Goal: Information Seeking & Learning: Learn about a topic

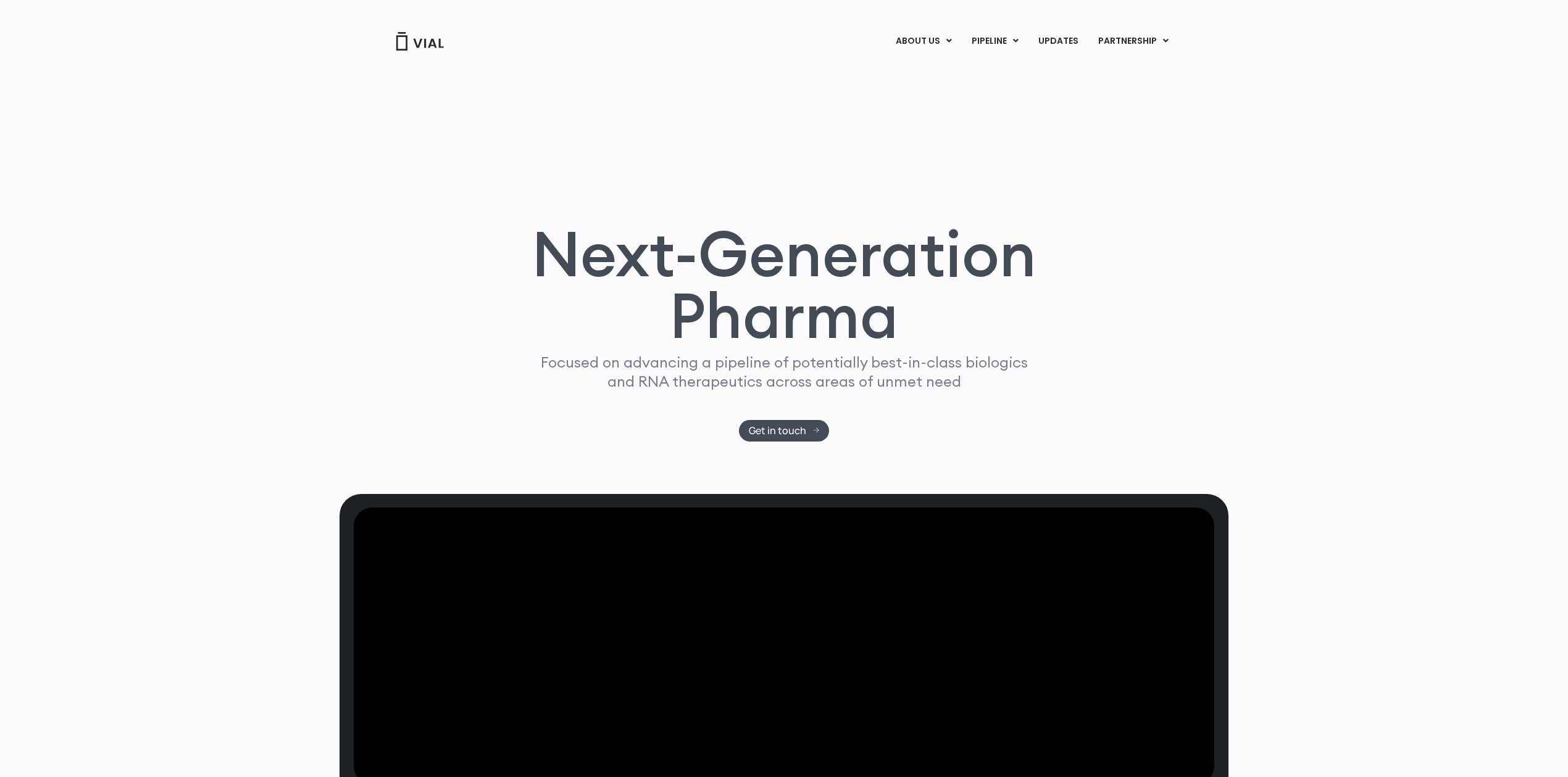
click at [238, 397] on div "Next-Generation Pharma Focused on advancing a pipeline of potentially best-in-c…" at bounding box center [784, 273] width 1568 height 442
click at [919, 71] on link "ABOUT US" at bounding box center [944, 72] width 108 height 19
click at [927, 90] on link "CAREERS" at bounding box center [944, 90] width 108 height 19
click at [927, 103] on link "CONTACT US" at bounding box center [944, 110] width 108 height 19
click at [913, 40] on link "ABOUT US" at bounding box center [923, 42] width 75 height 21
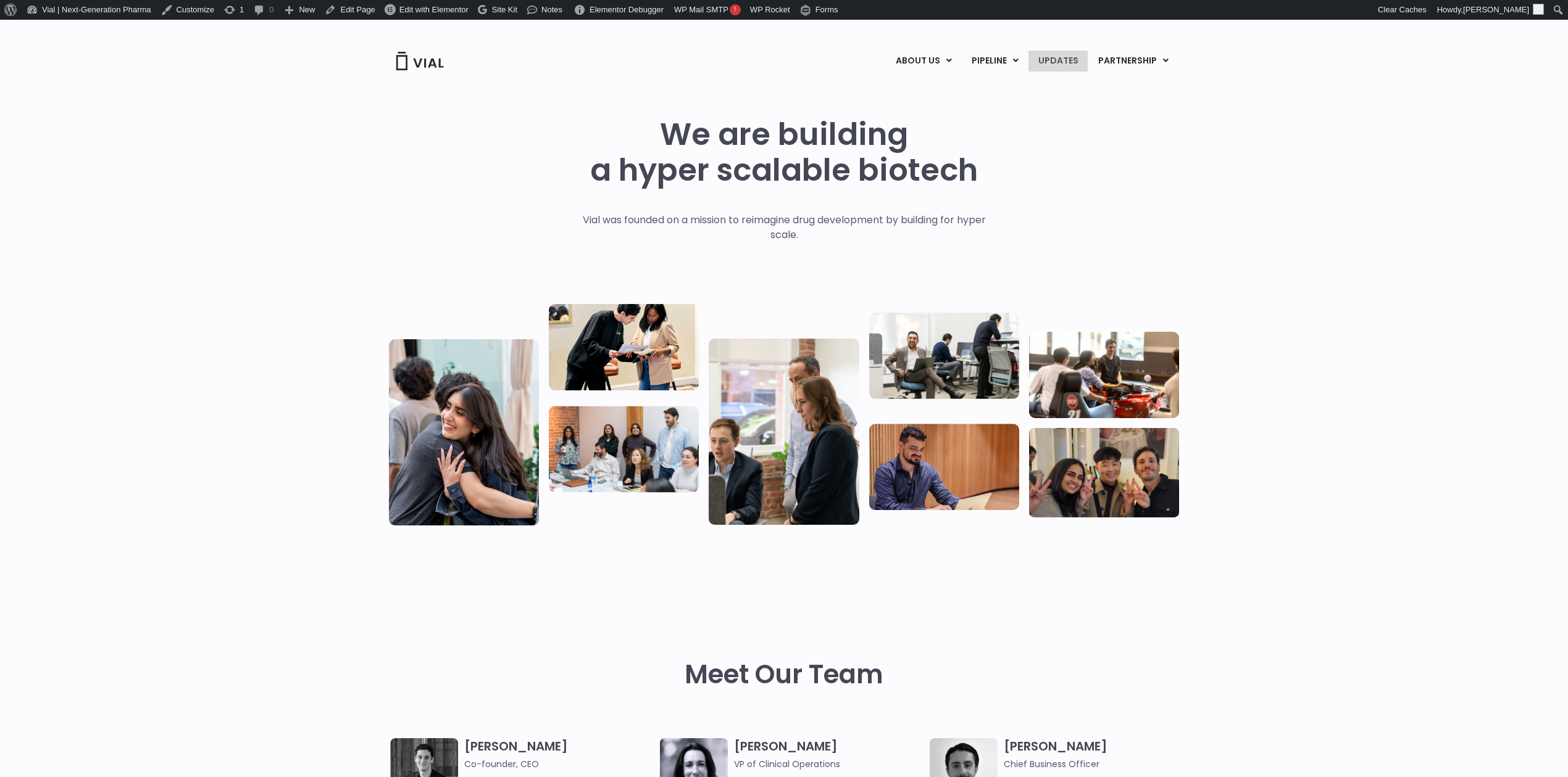
click at [1079, 59] on link "UPDATES" at bounding box center [1058, 61] width 59 height 21
click at [349, 12] on link "Edit Page" at bounding box center [350, 10] width 60 height 19
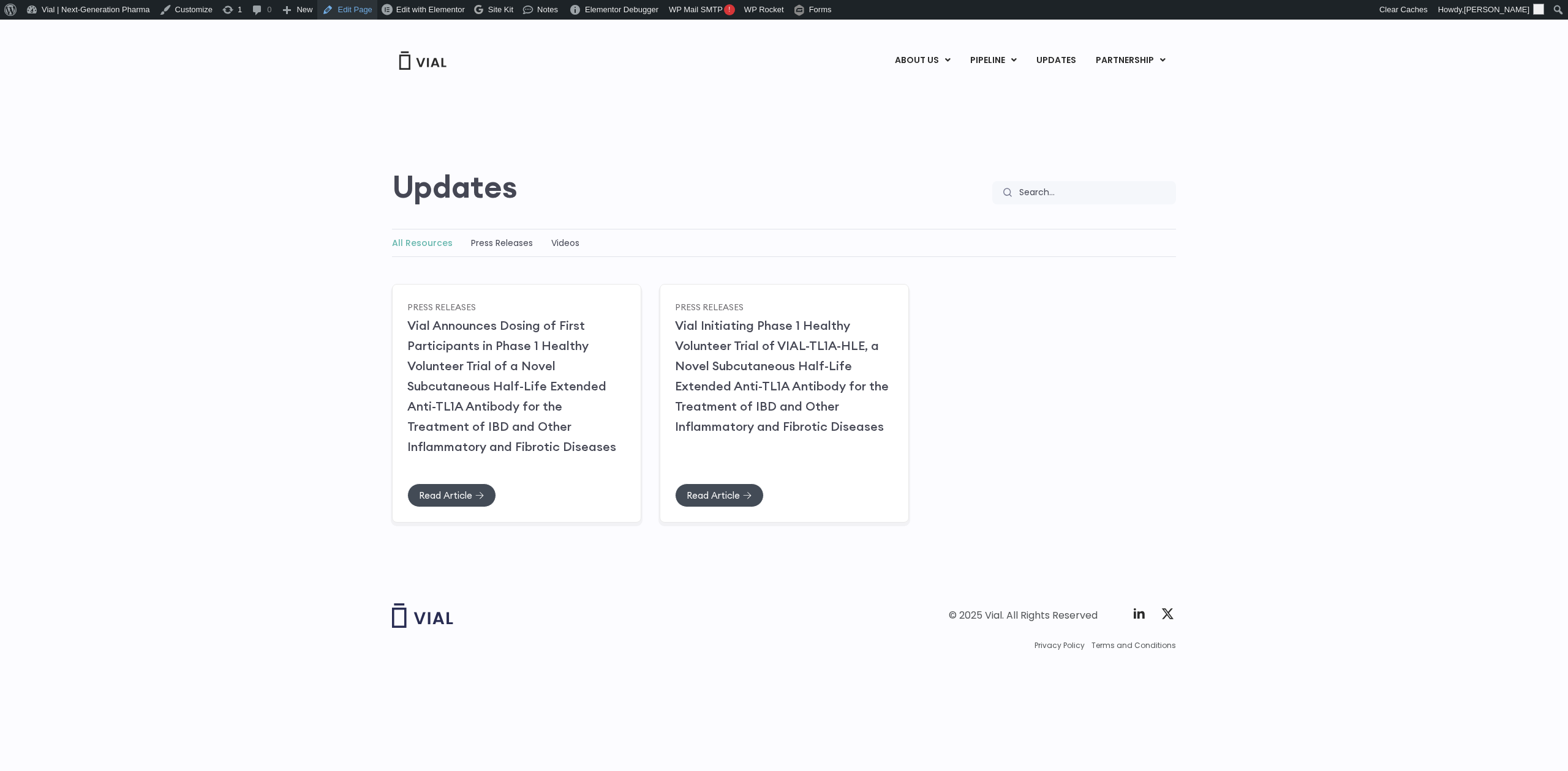
click at [351, 12] on link "Edit Page" at bounding box center [347, 10] width 60 height 19
click at [344, 7] on link "Edit Page" at bounding box center [347, 10] width 60 height 19
click at [496, 245] on link "Press Releases" at bounding box center [502, 243] width 61 height 12
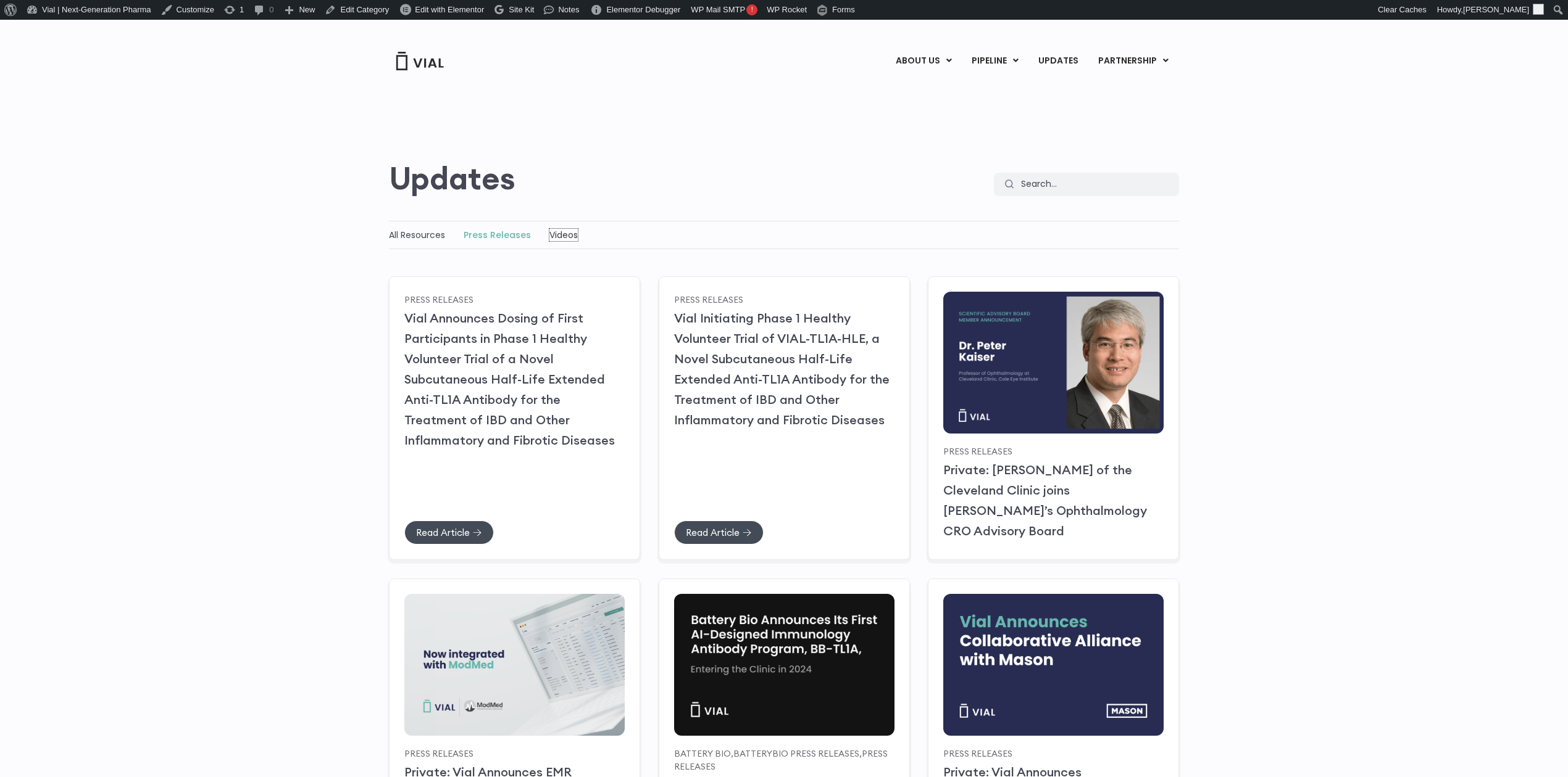
click at [554, 238] on link "Videos" at bounding box center [563, 235] width 28 height 12
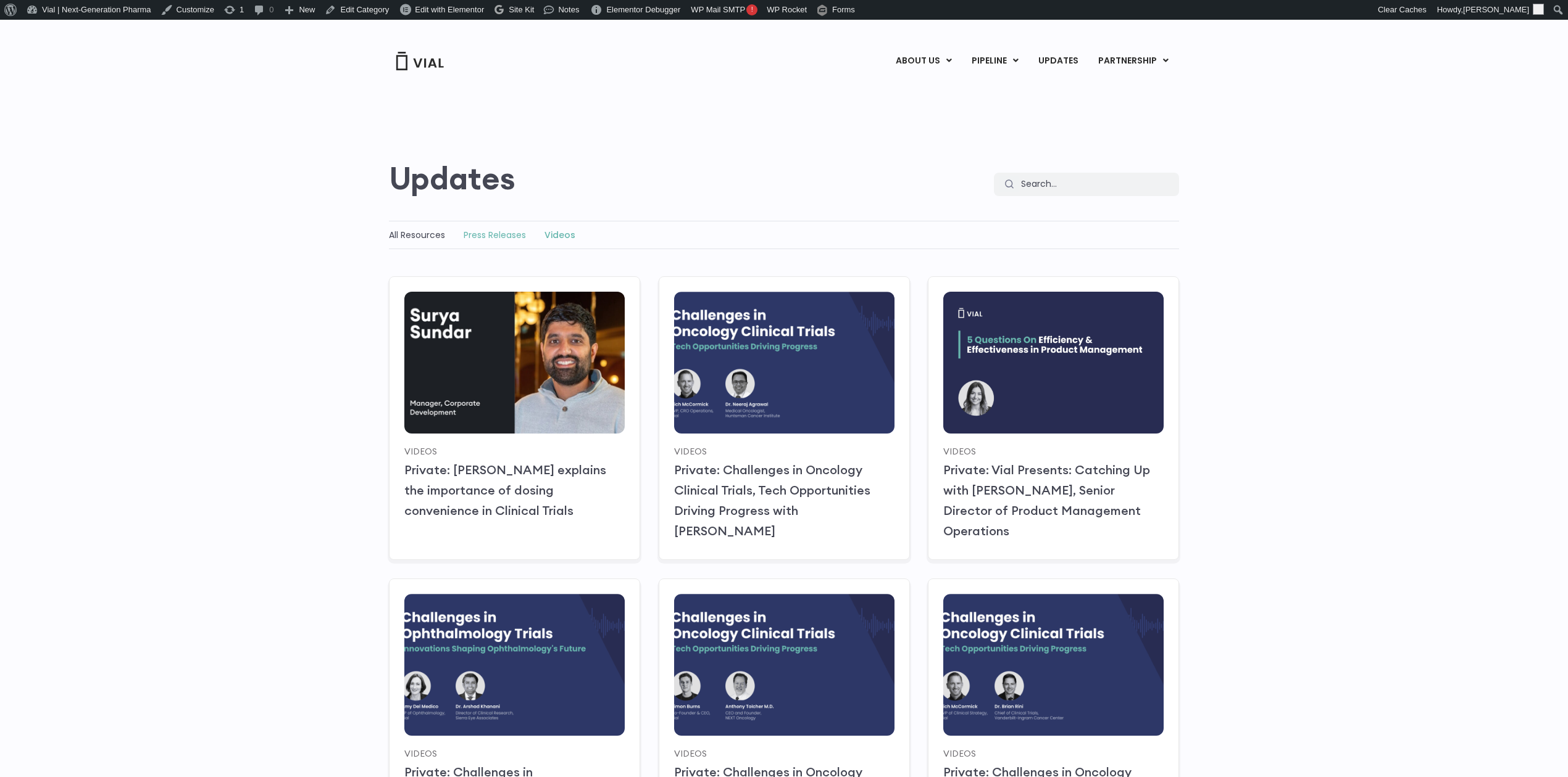
click at [480, 240] on link "Press Releases" at bounding box center [494, 235] width 62 height 12
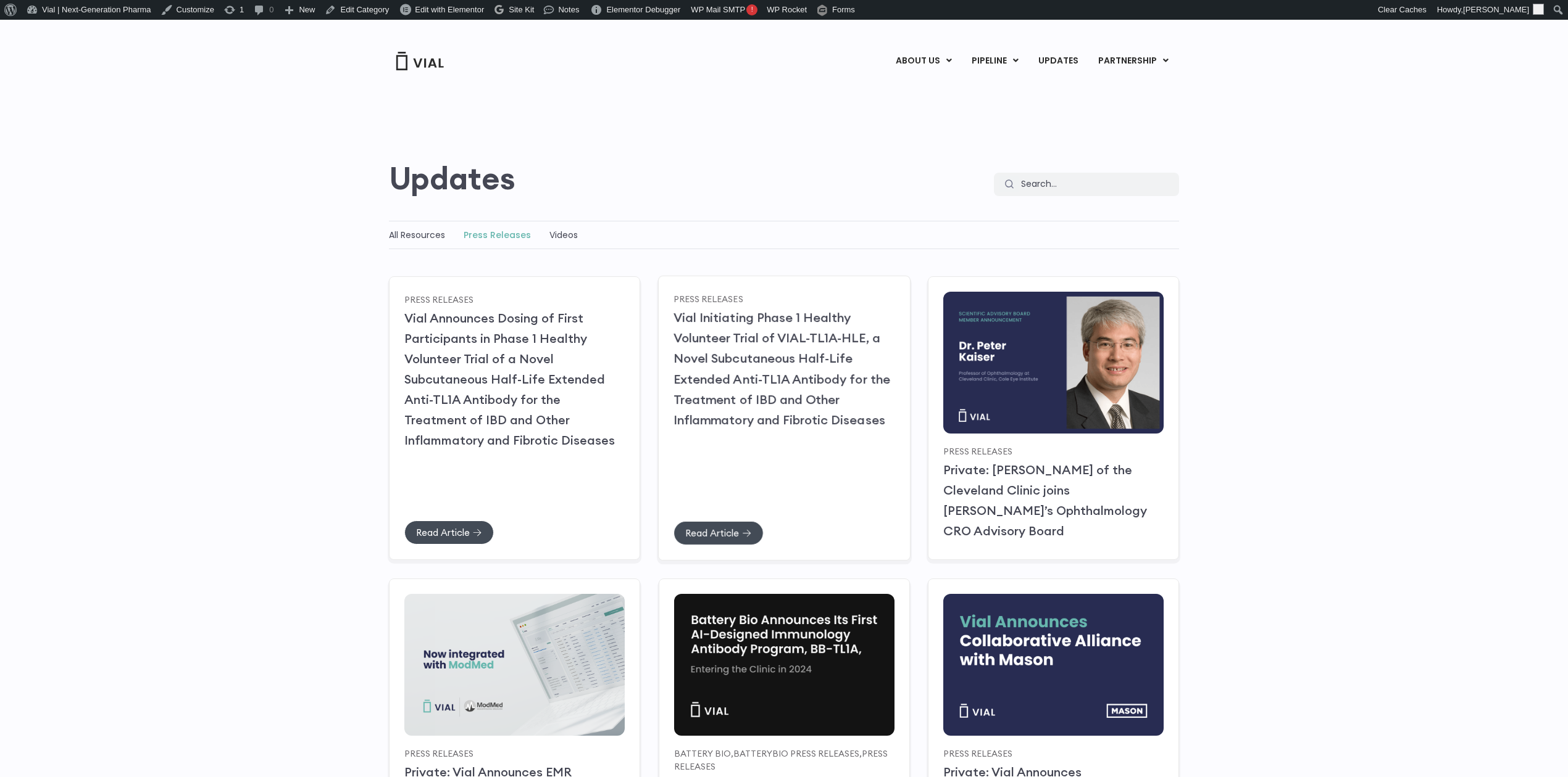
click at [761, 373] on link "Vial Initiating Phase 1 Healthy Volunteer Trial of VIAL-TL1A-HLE, a Novel Subcu…" at bounding box center [781, 368] width 217 height 118
click at [400, 235] on link "All Resources" at bounding box center [417, 235] width 57 height 12
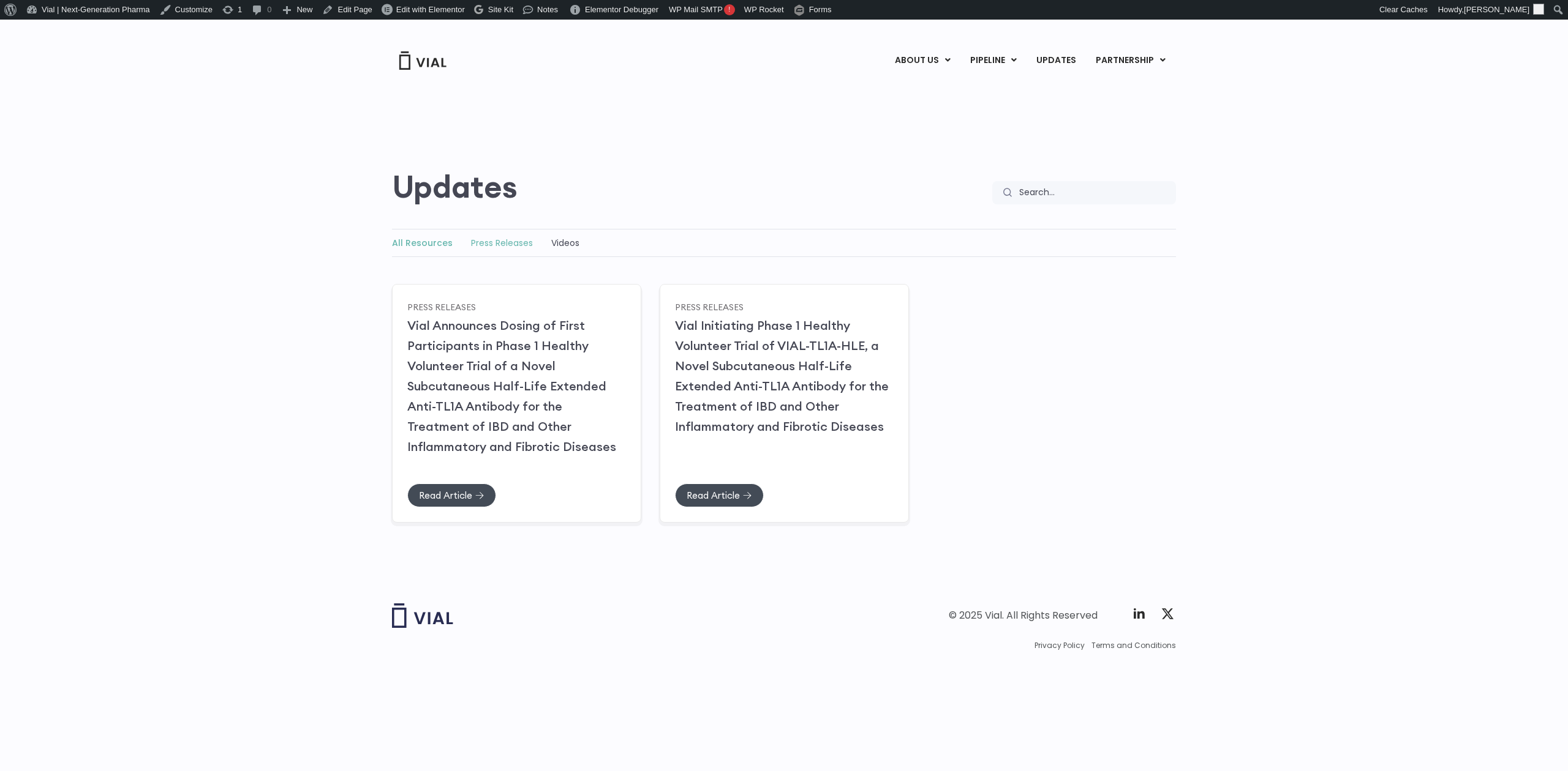
click at [494, 240] on link "Press Releases" at bounding box center [502, 243] width 61 height 12
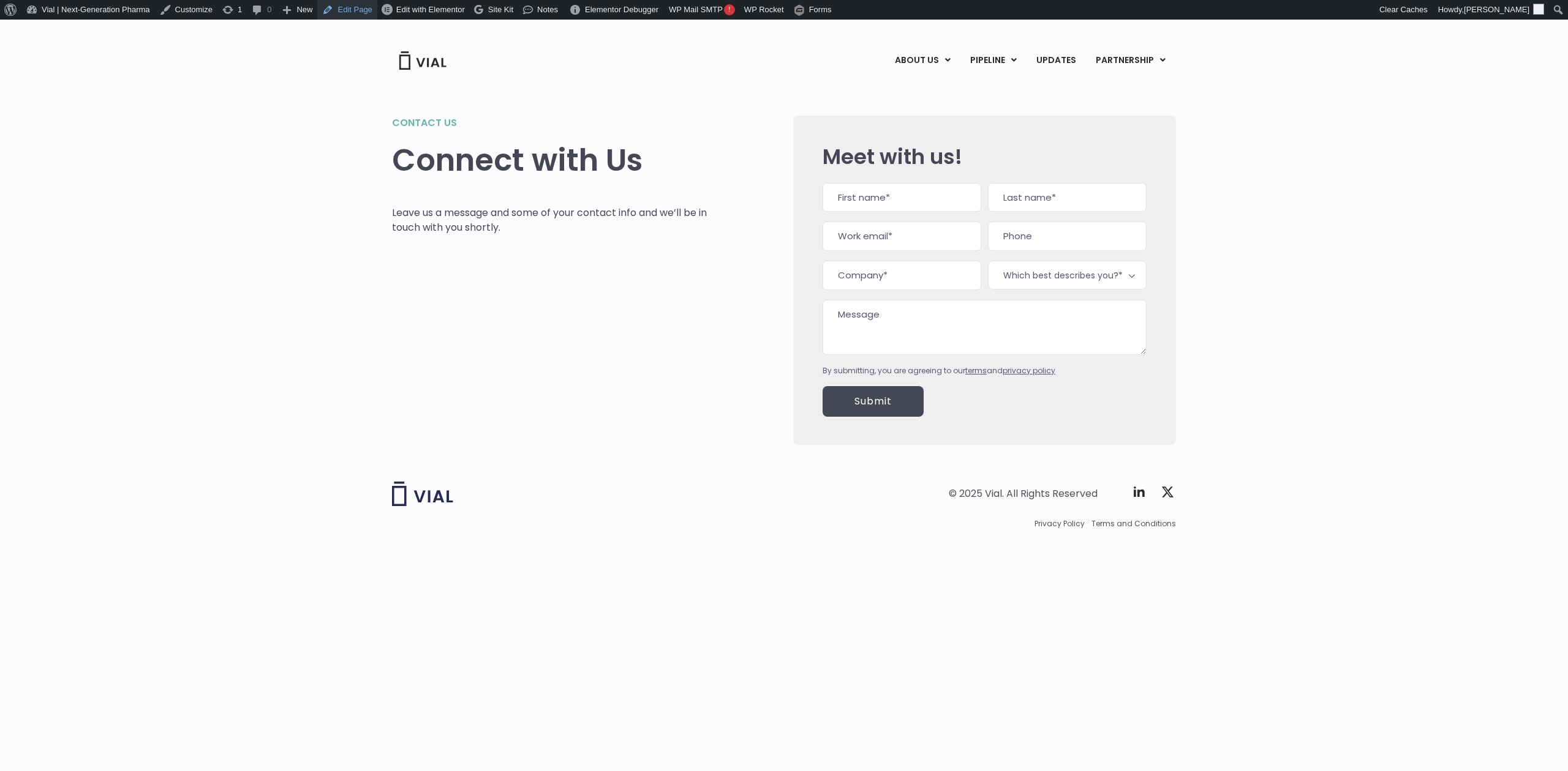
click at [335, 18] on link "Edit Page" at bounding box center [347, 10] width 60 height 19
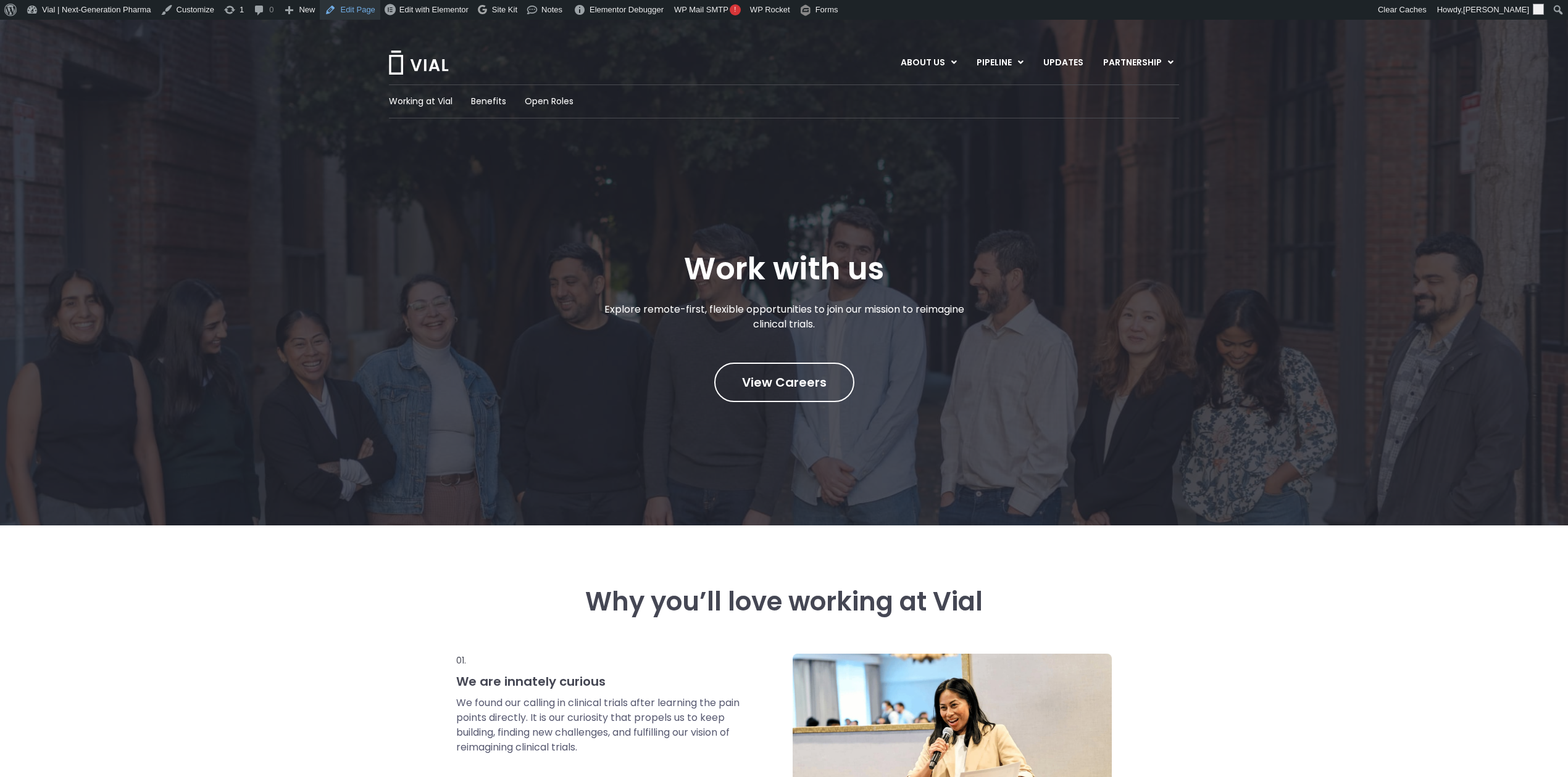
click at [336, 13] on link "Edit Page" at bounding box center [350, 10] width 60 height 19
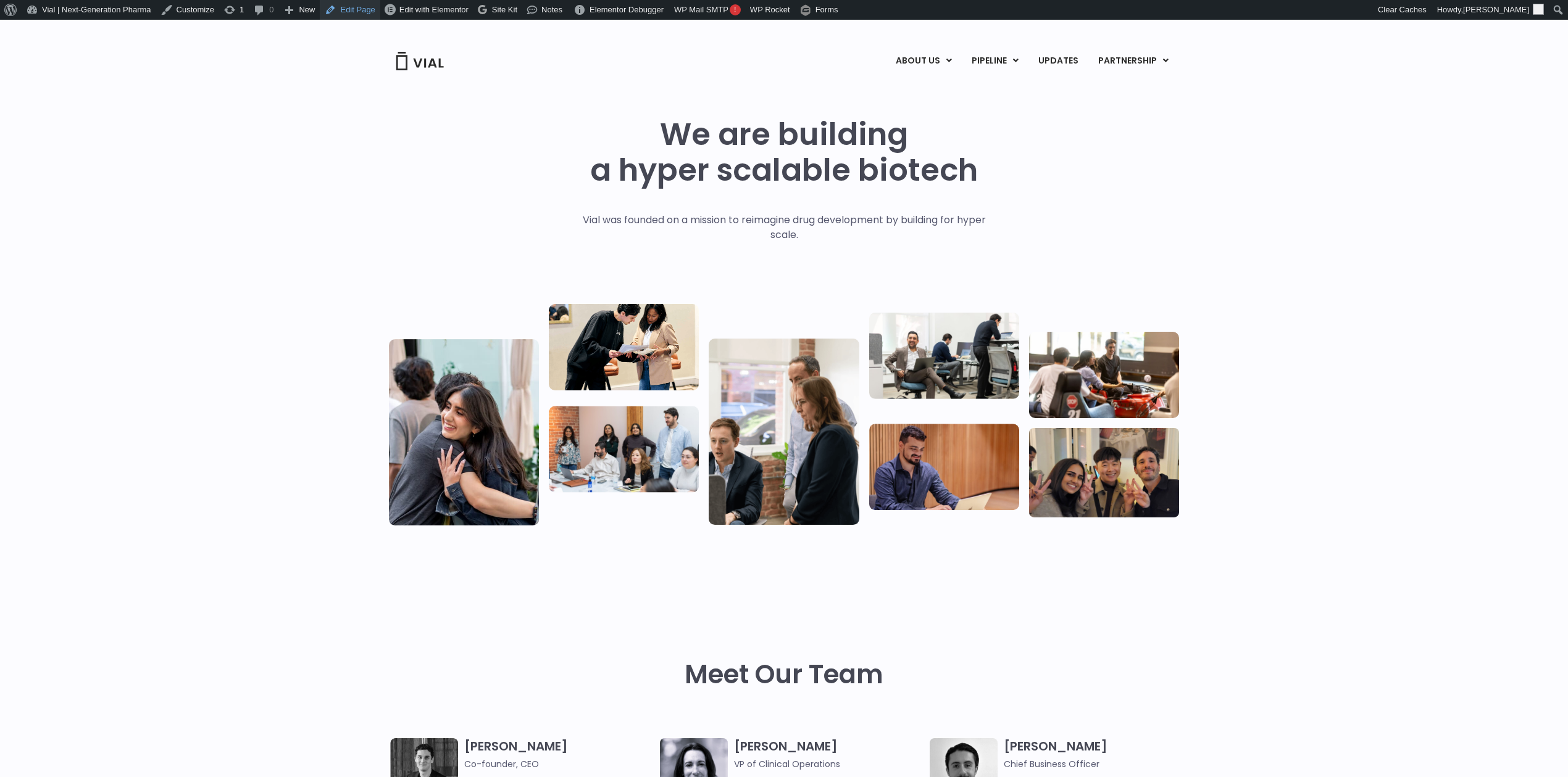
click at [365, 9] on link "Edit Page" at bounding box center [350, 10] width 60 height 19
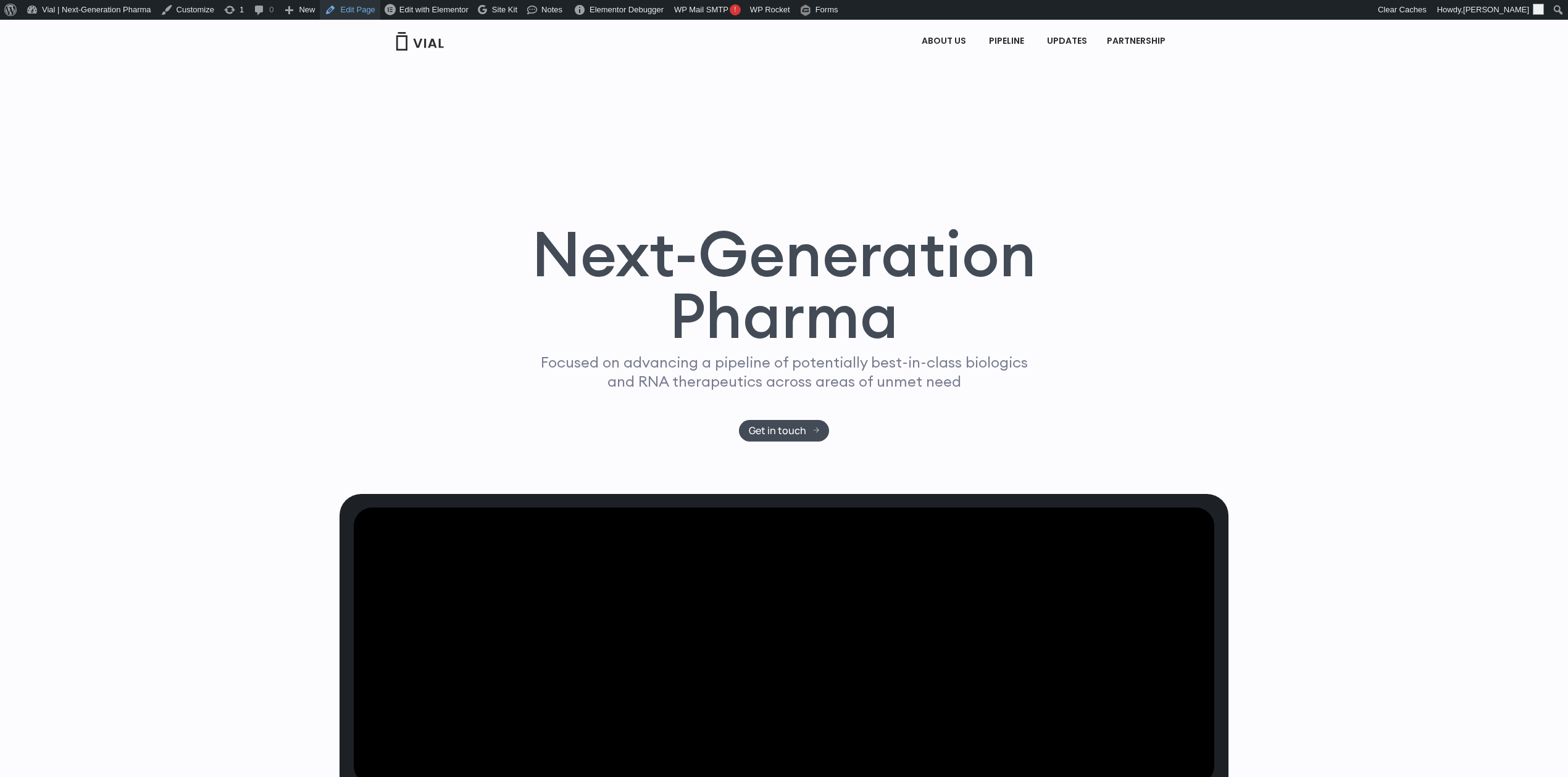
click at [356, 5] on link "Edit Page" at bounding box center [350, 10] width 60 height 19
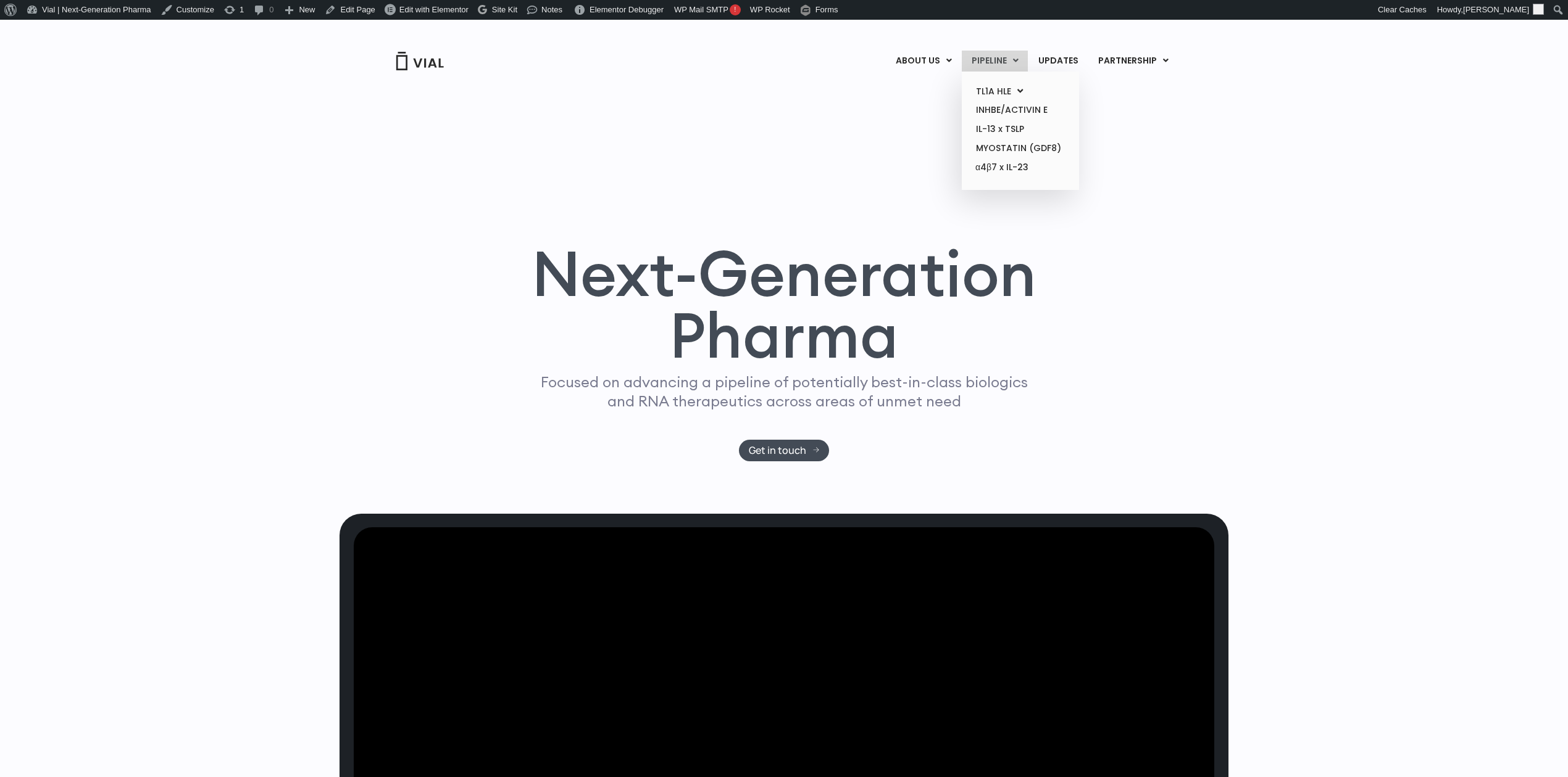
click at [1000, 60] on link "PIPELINE" at bounding box center [994, 61] width 66 height 21
click at [998, 89] on link "TL1A HLE" at bounding box center [1020, 92] width 108 height 19
click at [1122, 100] on link "PHASE 2" at bounding box center [1136, 103] width 108 height 19
click at [983, 110] on link "INHBE/ACTIVIN E" at bounding box center [1020, 110] width 108 height 19
click at [991, 131] on link "IL-13 x TSLP" at bounding box center [1020, 129] width 108 height 19
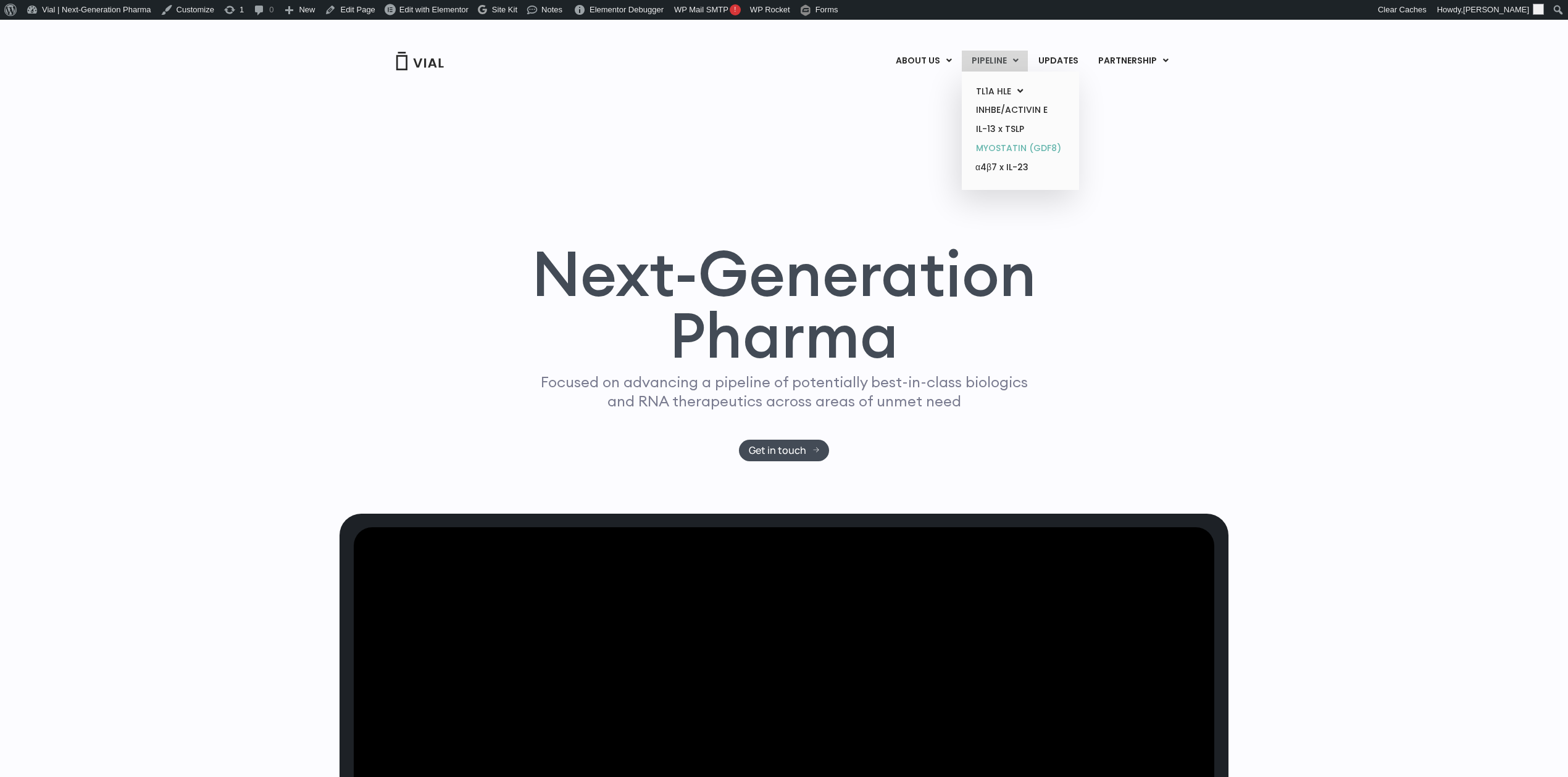
click at [996, 154] on link "MYOSTATIN (GDF8)" at bounding box center [1020, 149] width 108 height 19
click at [998, 165] on link "α4β7 x IL-23" at bounding box center [1020, 168] width 108 height 19
click at [1066, 60] on link "UPDATES" at bounding box center [1058, 61] width 59 height 21
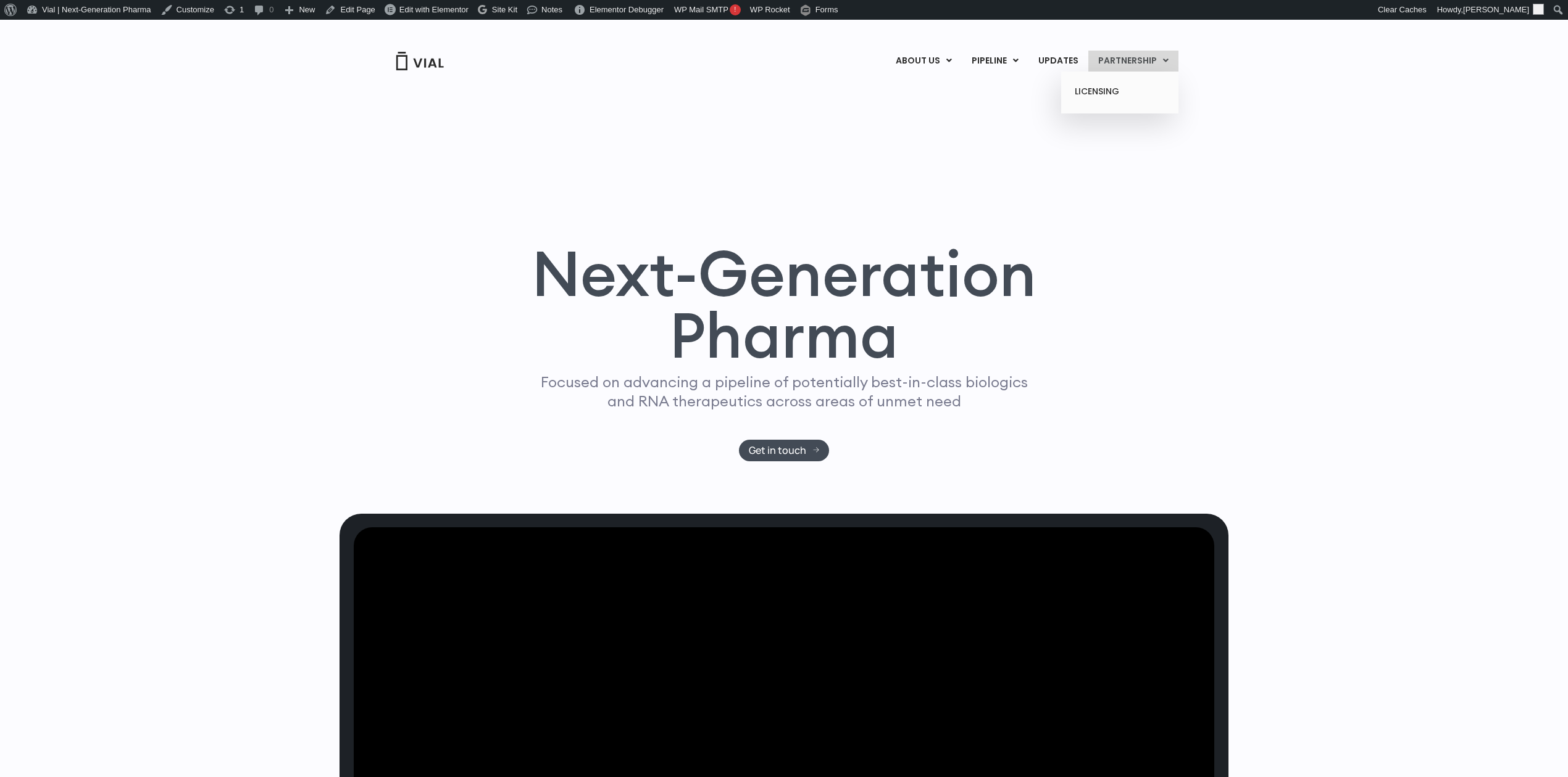
click at [1129, 60] on link "PARTNERSHIP" at bounding box center [1133, 61] width 90 height 21
click at [1109, 90] on link "LICENSING" at bounding box center [1120, 92] width 108 height 19
click at [796, 452] on span "Get in touch" at bounding box center [777, 451] width 57 height 9
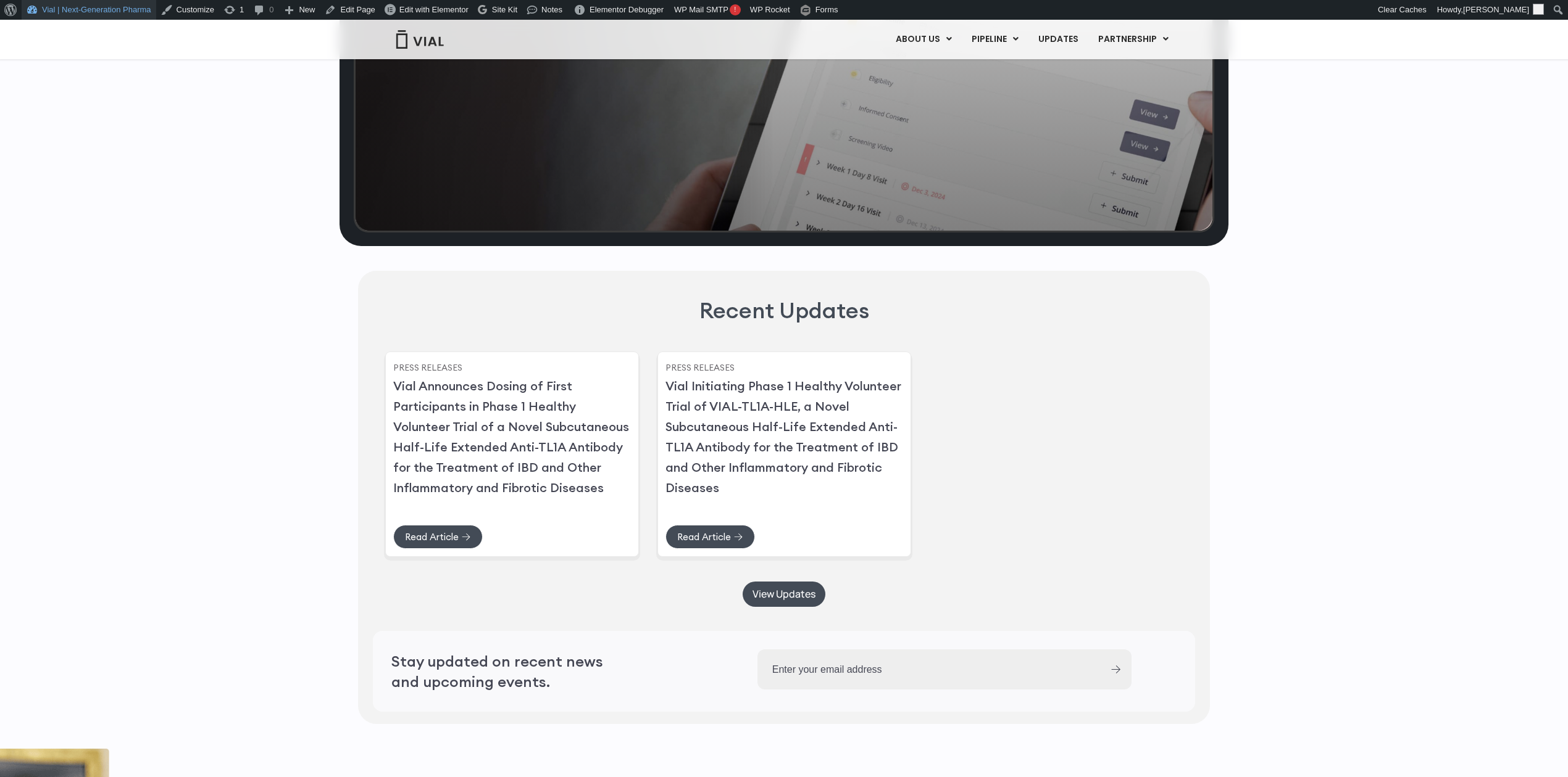
scroll to position [2791, 0]
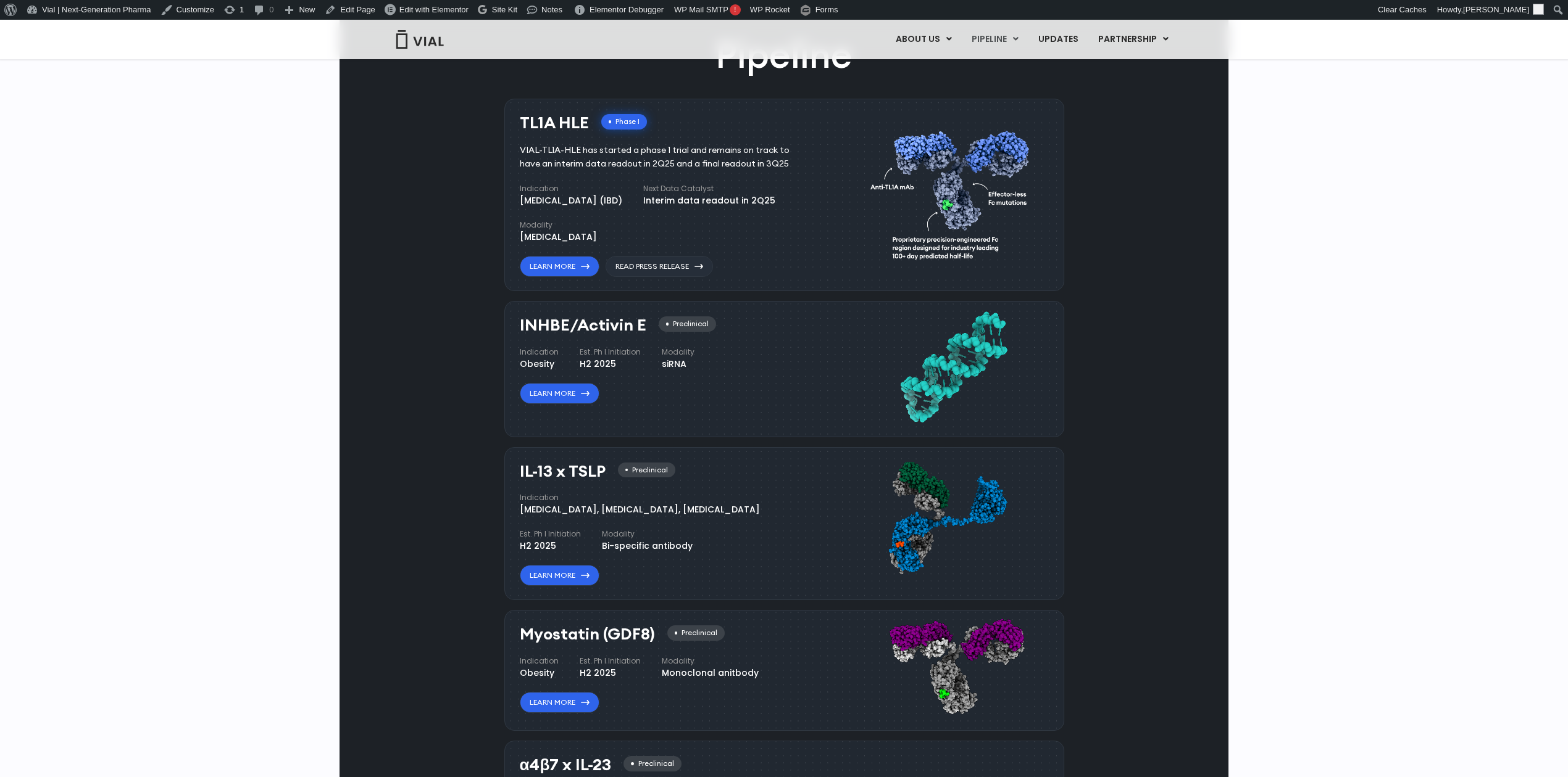
scroll to position [865, 0]
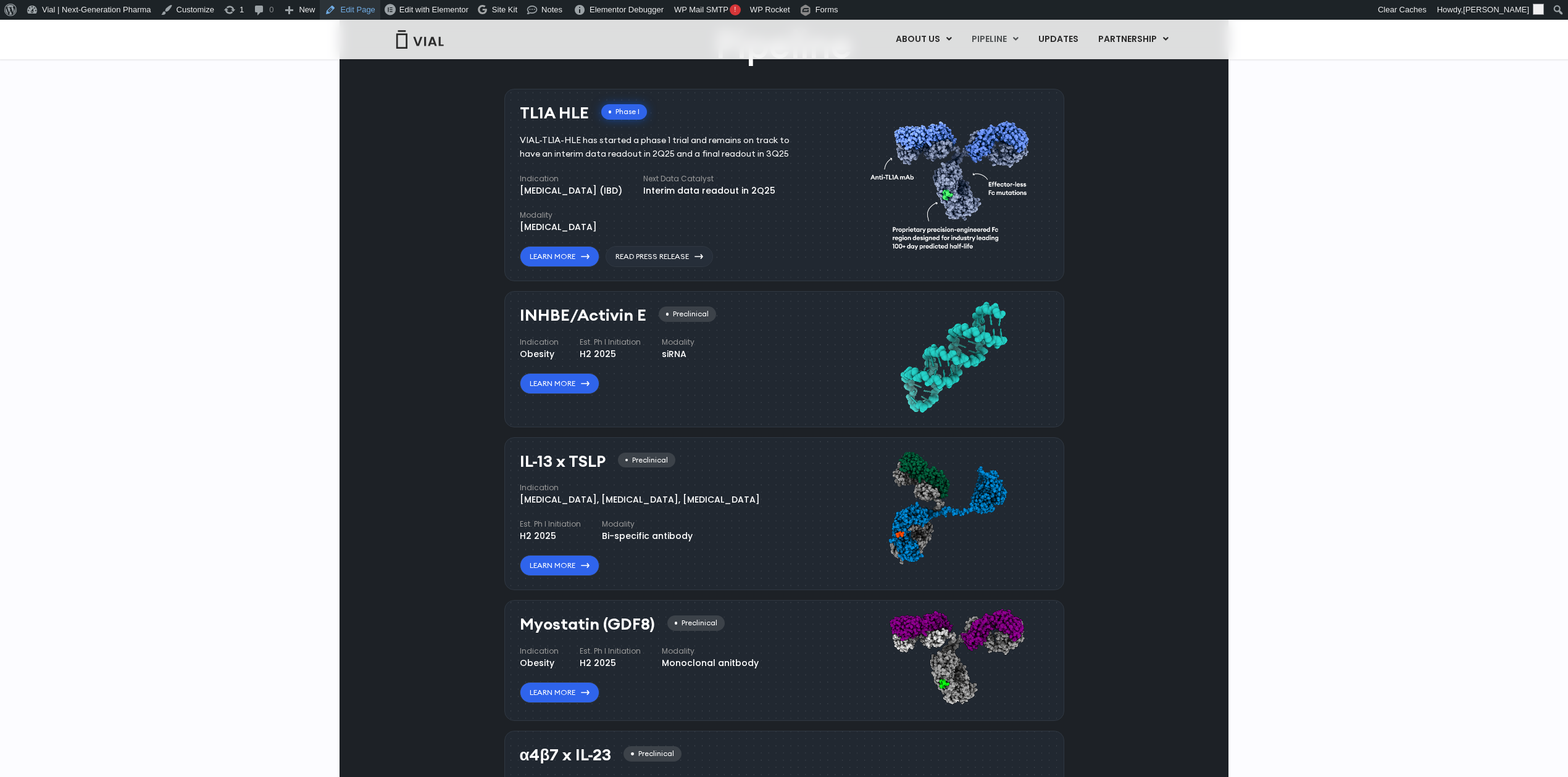
click at [351, 12] on link "Edit Page" at bounding box center [350, 10] width 60 height 19
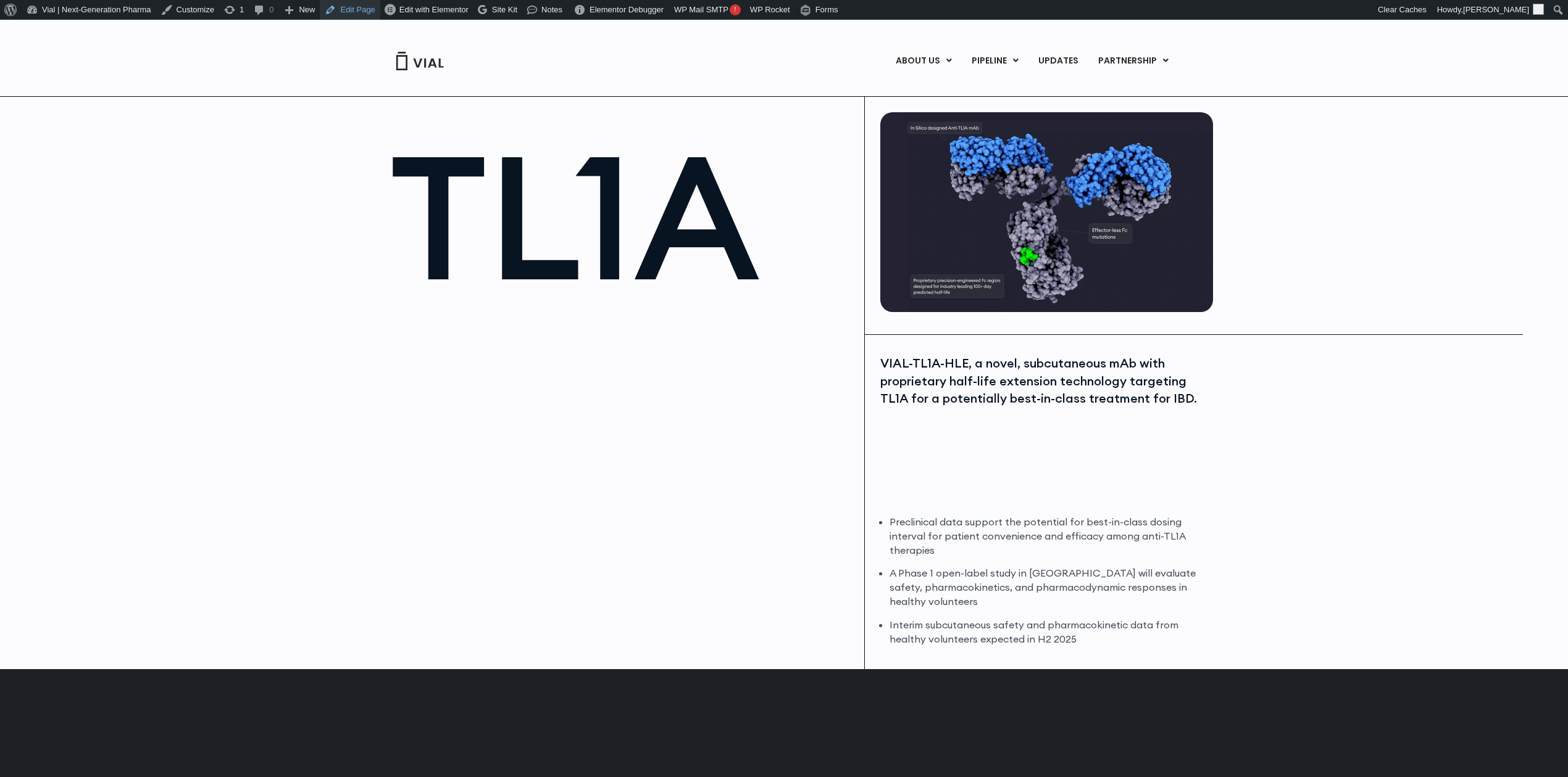
click at [336, 15] on link "Edit Page" at bounding box center [350, 10] width 60 height 19
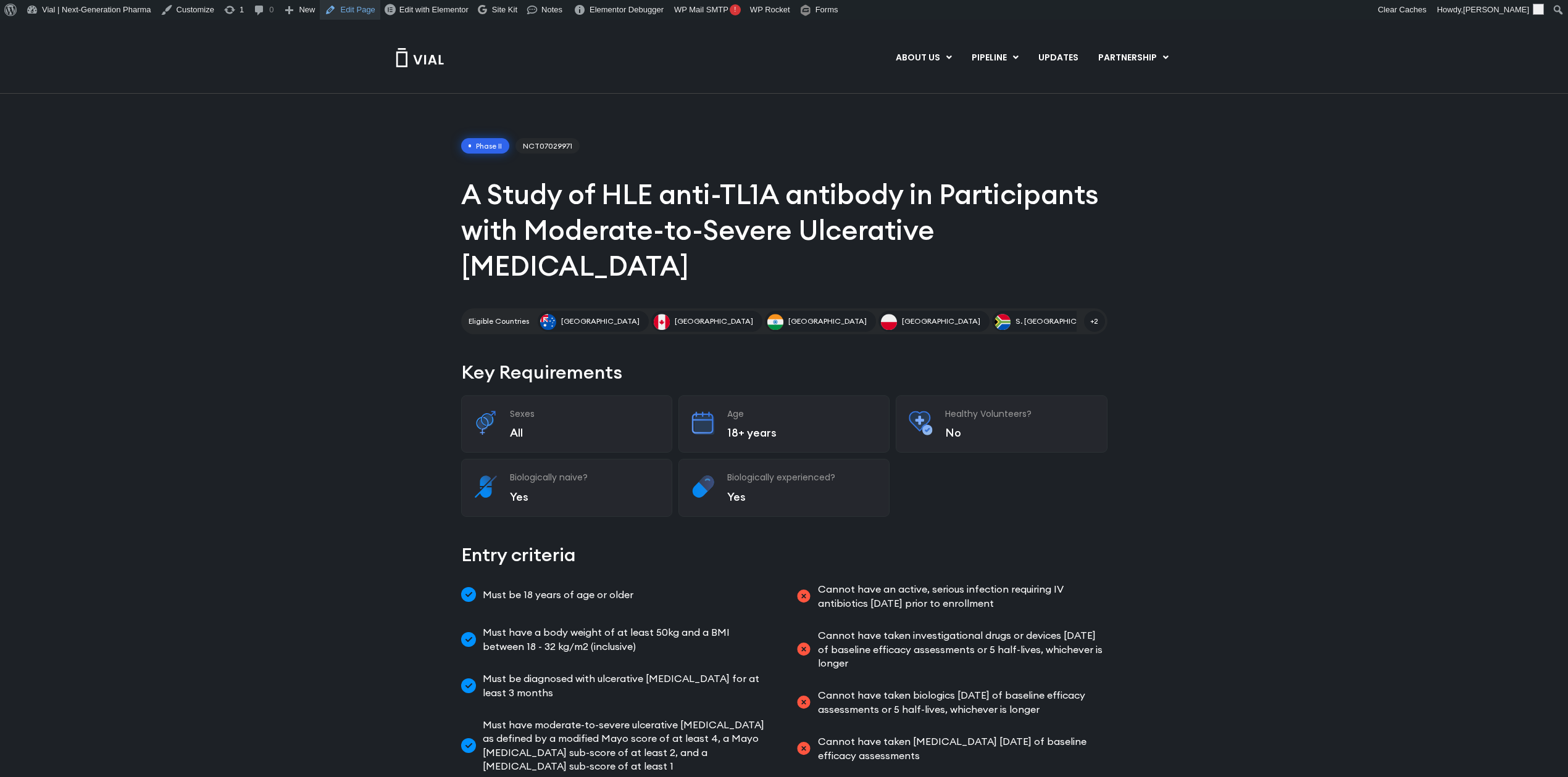
click at [350, 5] on link "Edit Page" at bounding box center [350, 10] width 60 height 19
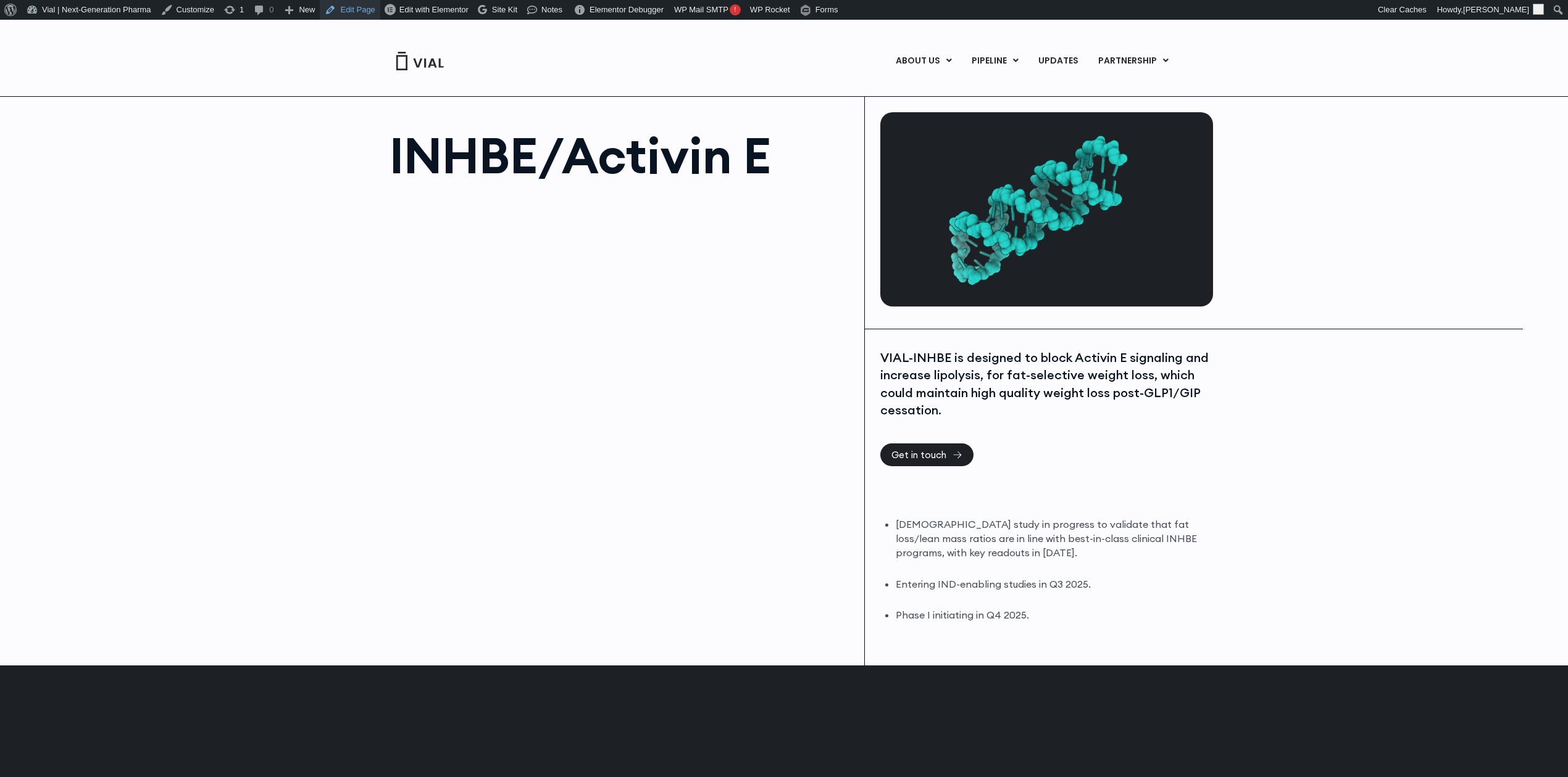
click at [338, 12] on link "Edit Page" at bounding box center [350, 10] width 60 height 19
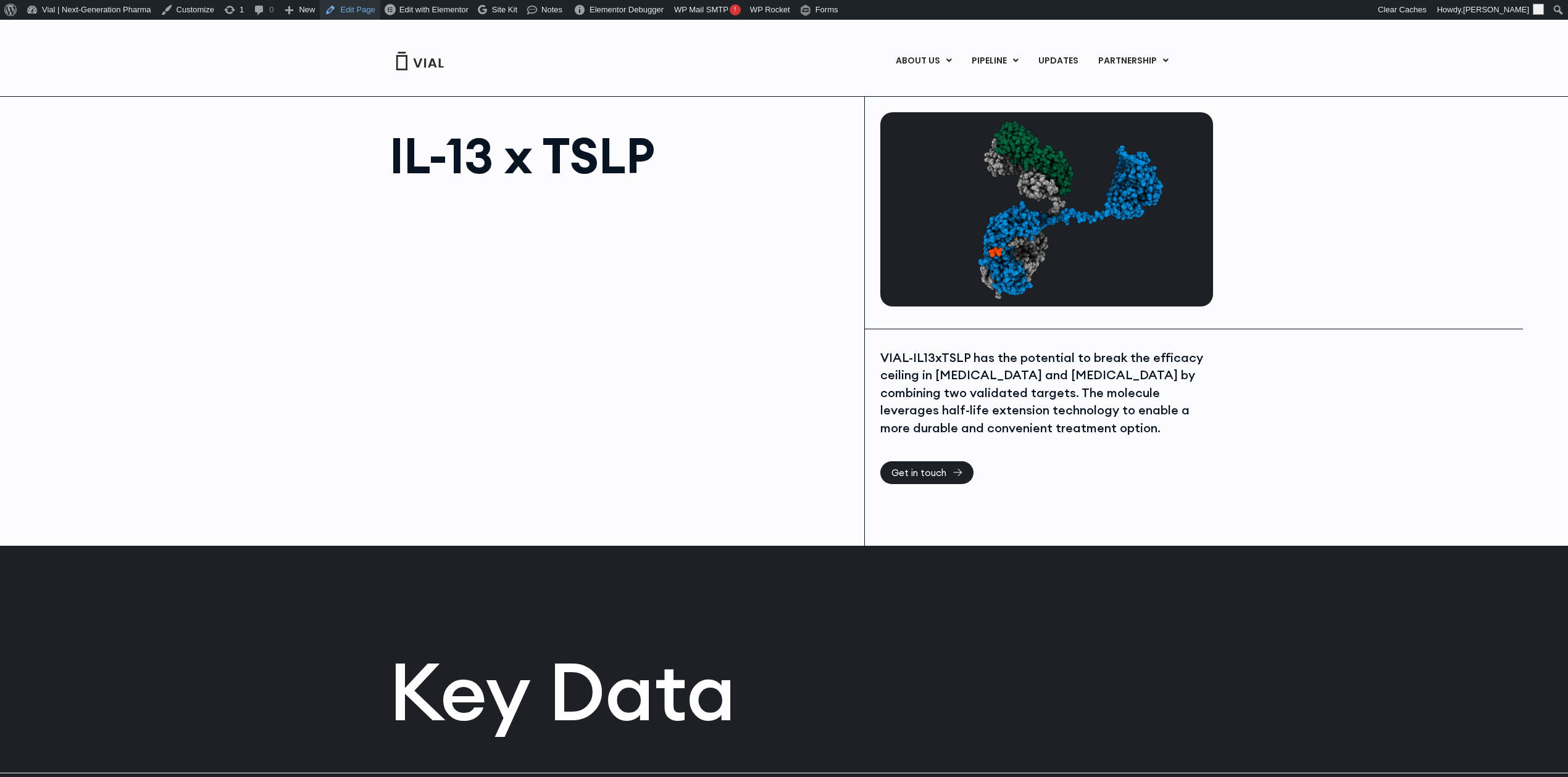
click at [358, 12] on link "Edit Page" at bounding box center [350, 10] width 60 height 19
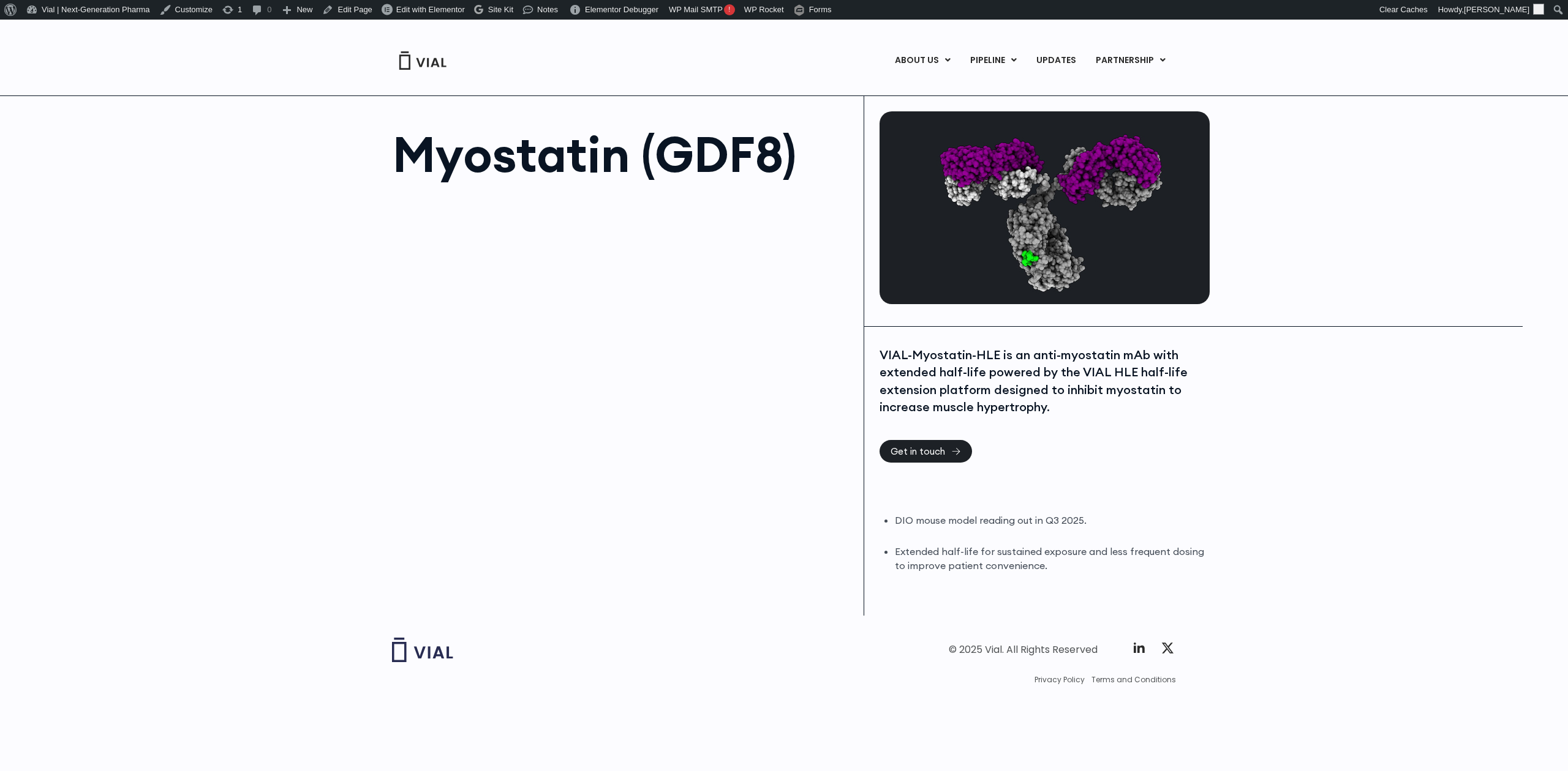
click at [347, 19] on div "ABOUT US ABOUT US CAREERS CONTACT US PIPELINE TL1A HLE PHASE 2 INHBE/ACTIVIN E …" at bounding box center [784, 45] width 1568 height 52
click at [347, 16] on link "Edit Page" at bounding box center [347, 10] width 60 height 19
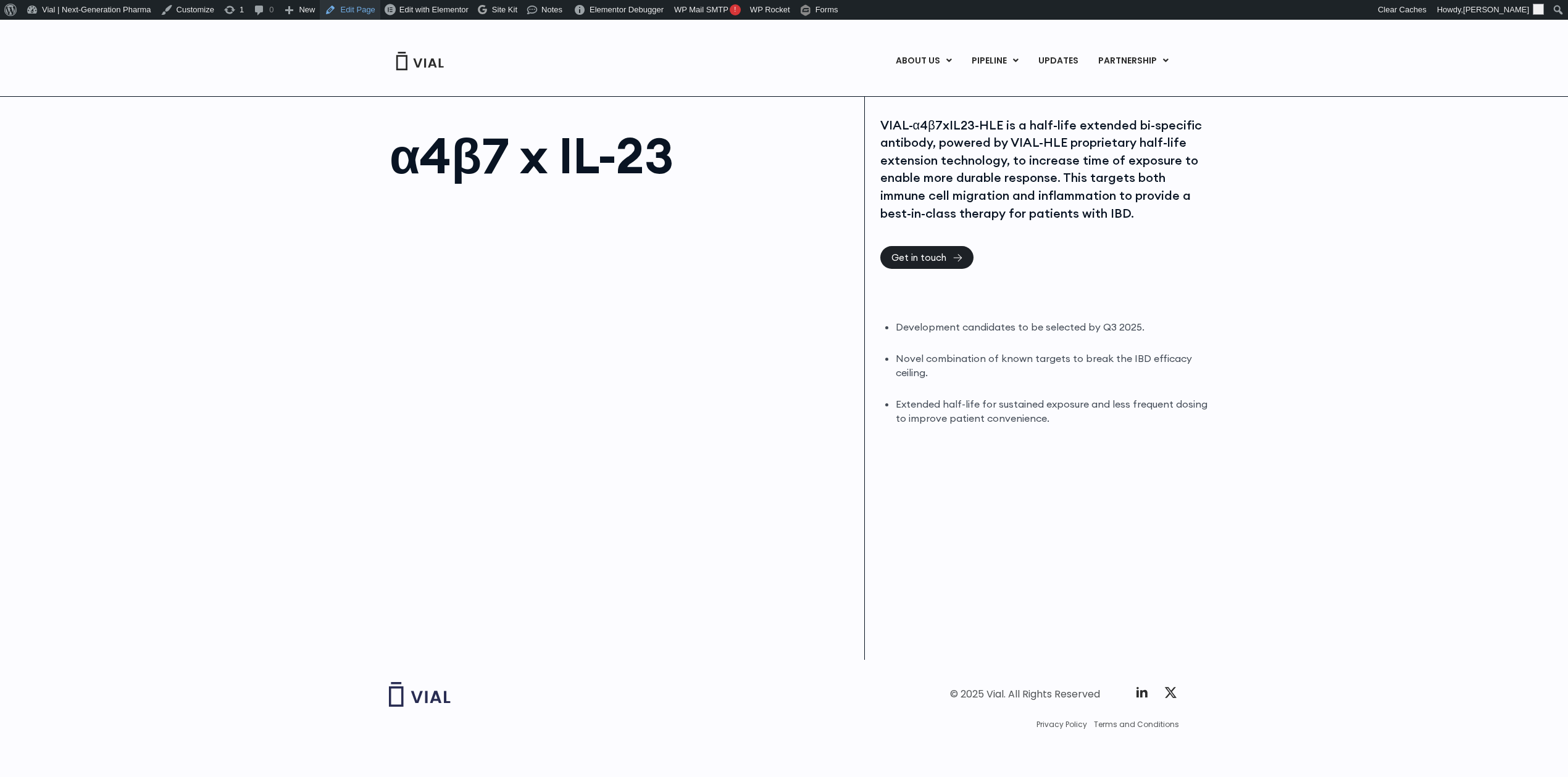
click at [349, 11] on link "Edit Page" at bounding box center [350, 10] width 60 height 19
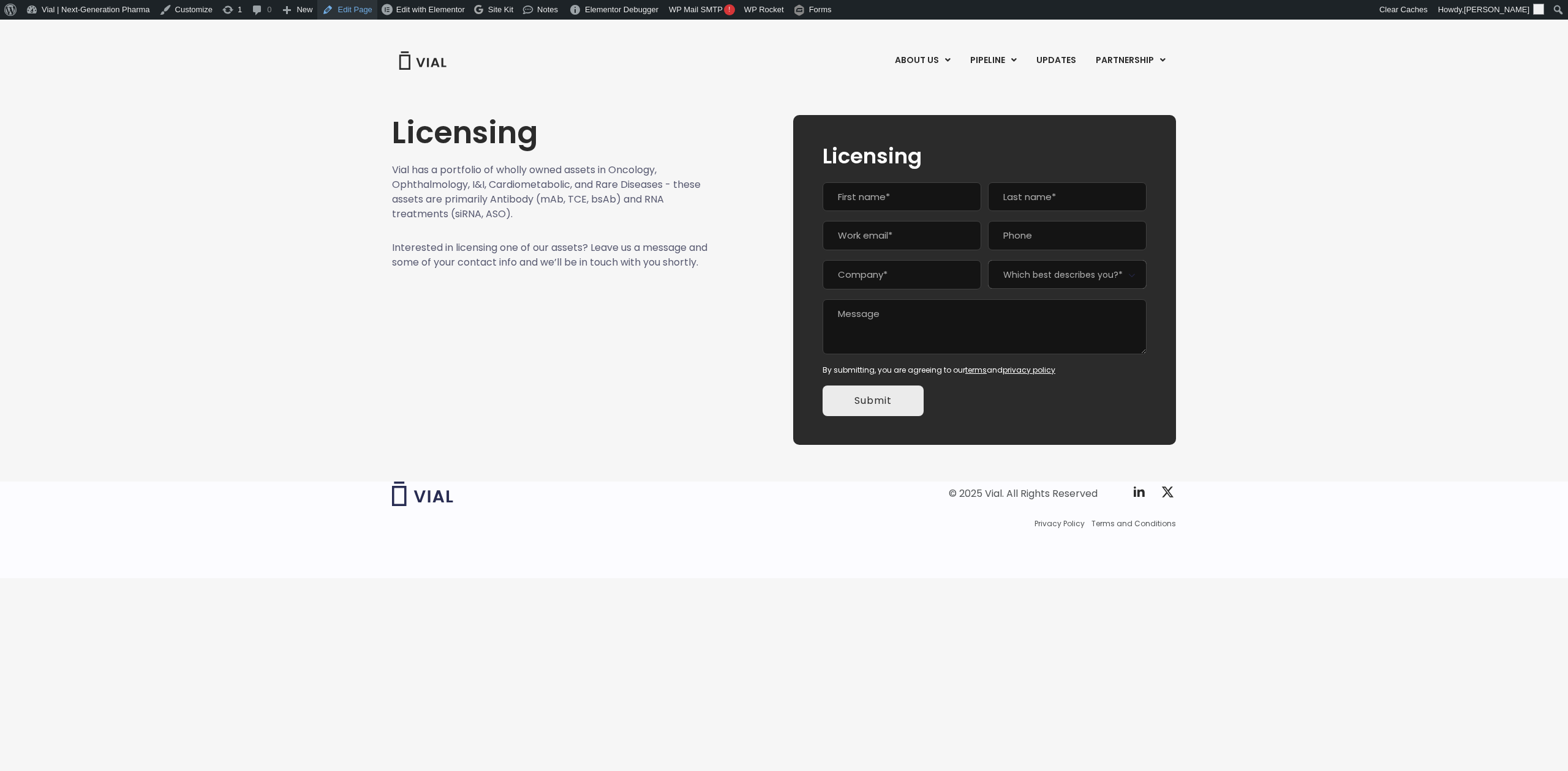
click at [340, 5] on link "Edit Page" at bounding box center [347, 10] width 60 height 19
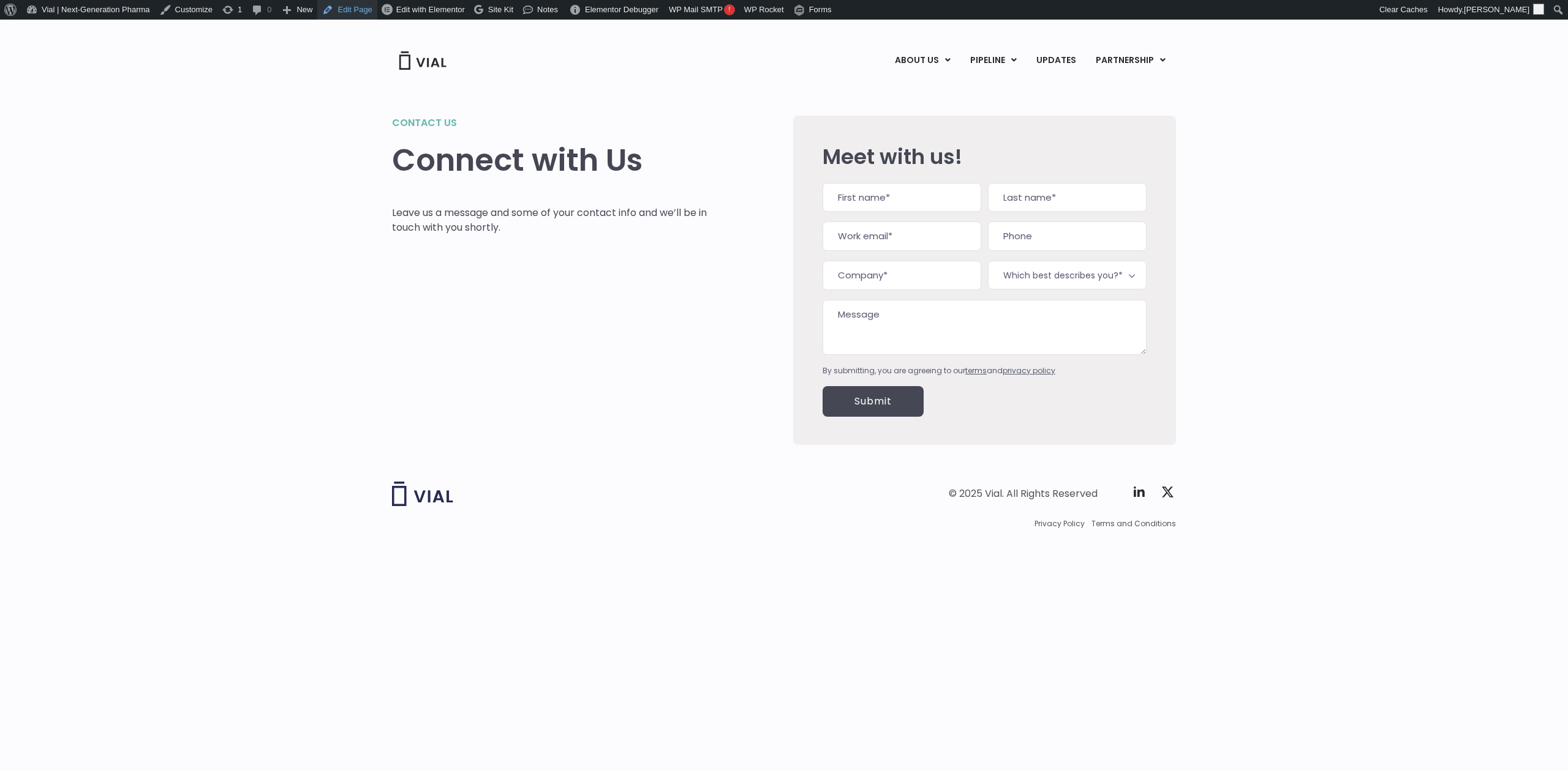
click at [362, 12] on link "Edit Page" at bounding box center [347, 10] width 60 height 19
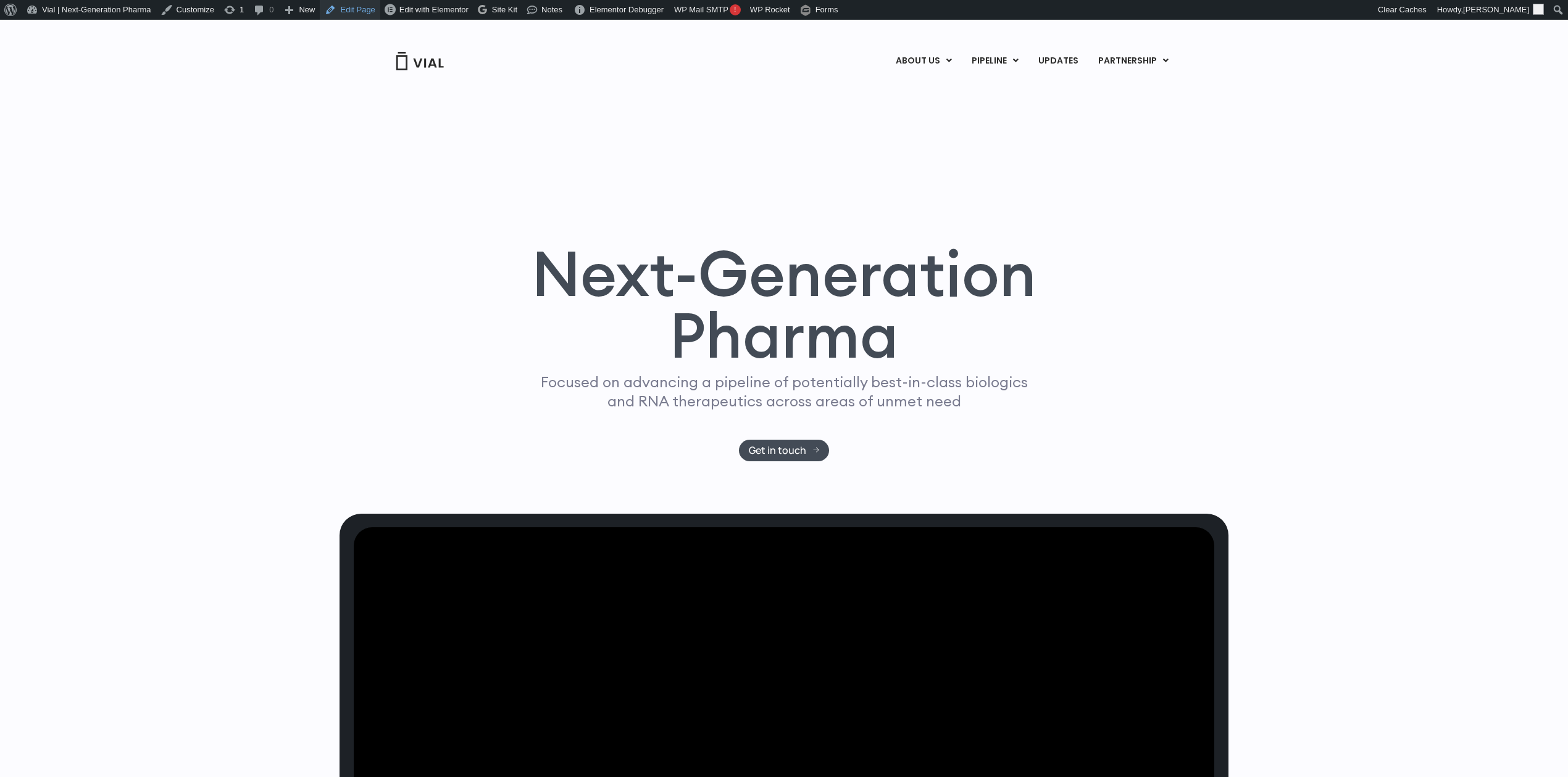
click at [342, 11] on link "Edit Page" at bounding box center [350, 10] width 60 height 19
